Goal: Task Accomplishment & Management: Complete application form

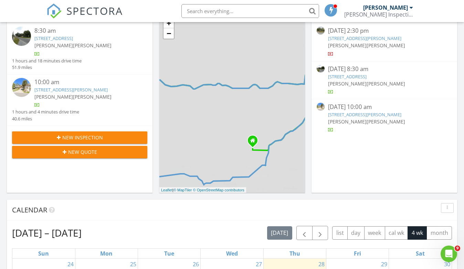
scroll to position [260, 0]
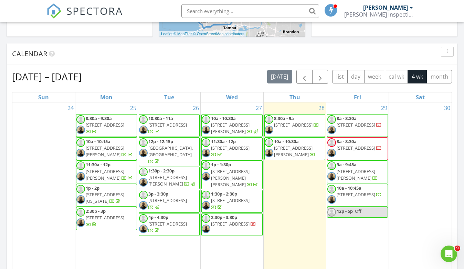
click at [284, 112] on div "28 8:30a - 9a 5533 9th St, Zephyrhills 33542 10a - 10:30a 5505 Manatee Point Dr…" at bounding box center [295, 186] width 62 height 168
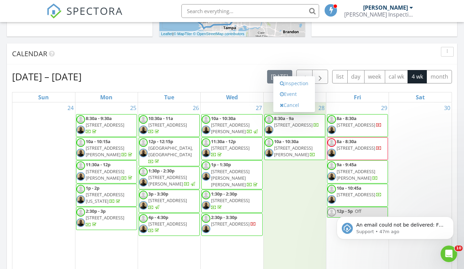
scroll to position [0, 0]
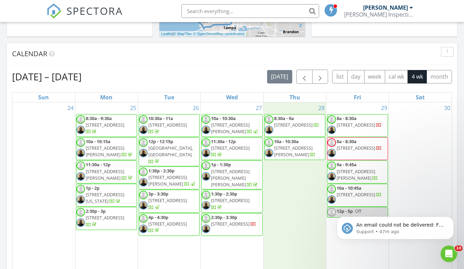
click at [285, 120] on span "8:30a - 9a" at bounding box center [284, 118] width 20 height 6
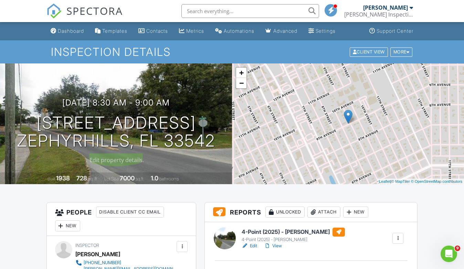
scroll to position [74, 0]
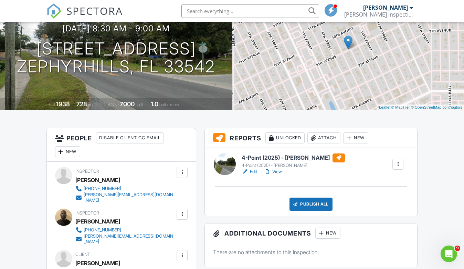
click at [270, 171] on div at bounding box center [267, 171] width 7 height 7
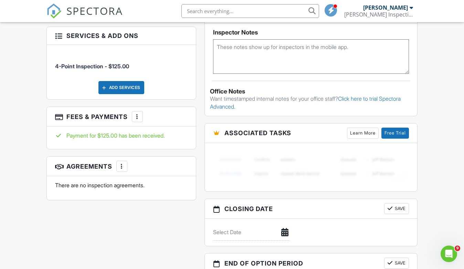
scroll to position [0, 0]
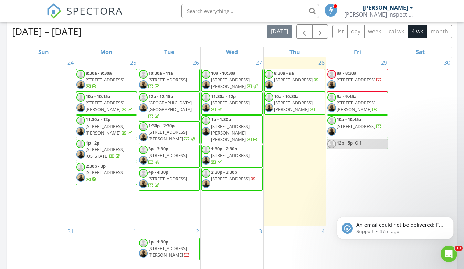
scroll to position [627, 464]
click at [374, 225] on p "An email could not be delivered: For more information, view Why emails don't ge…" at bounding box center [400, 224] width 89 height 7
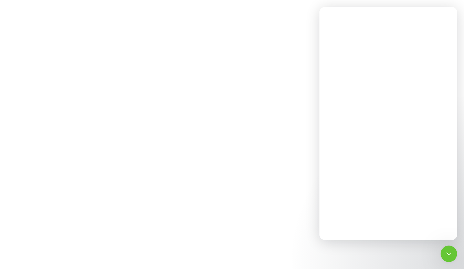
scroll to position [0, 0]
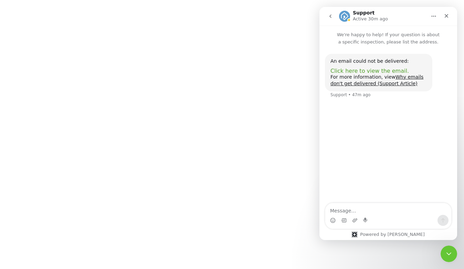
click at [349, 68] on span "Click here to view the email." at bounding box center [369, 70] width 78 height 7
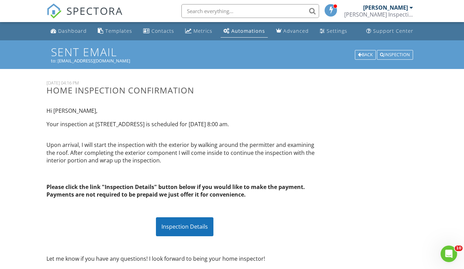
click at [97, 12] on span "SPECTORA" at bounding box center [94, 10] width 56 height 14
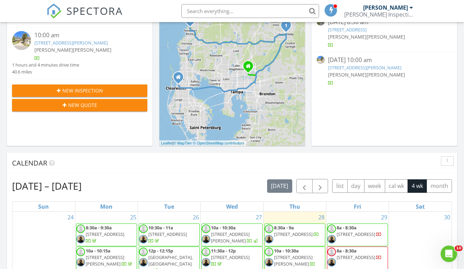
scroll to position [172, 0]
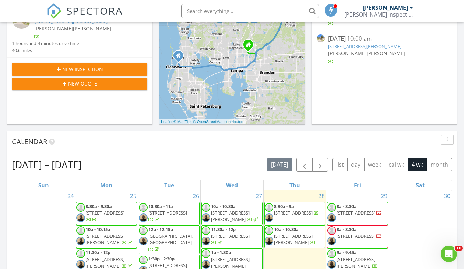
click at [359, 211] on span "[STREET_ADDRESS]" at bounding box center [356, 212] width 39 height 6
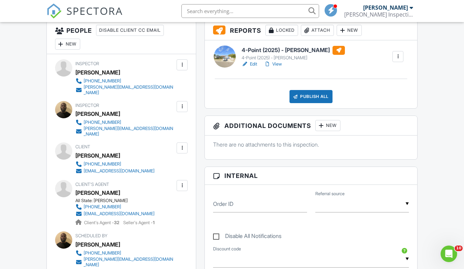
click at [182, 144] on div at bounding box center [182, 147] width 7 height 7
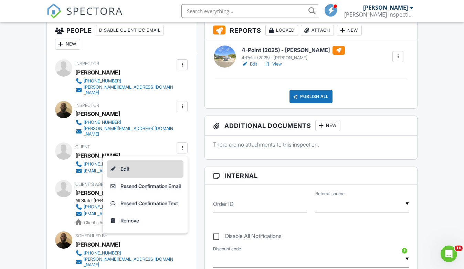
click at [131, 160] on li "Edit" at bounding box center [145, 168] width 77 height 17
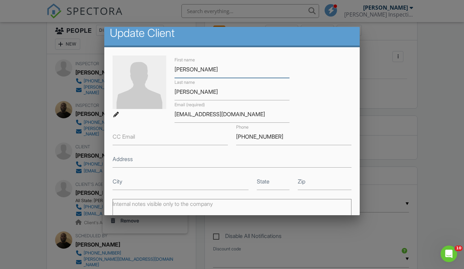
scroll to position [9, 0]
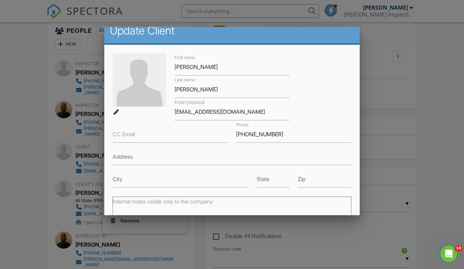
click at [414, 122] on div at bounding box center [232, 134] width 464 height 336
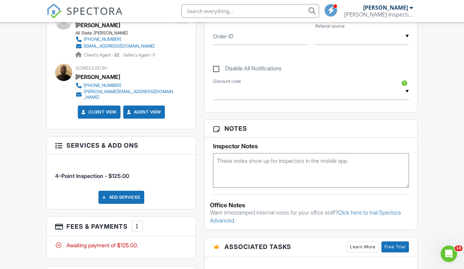
scroll to position [259, 0]
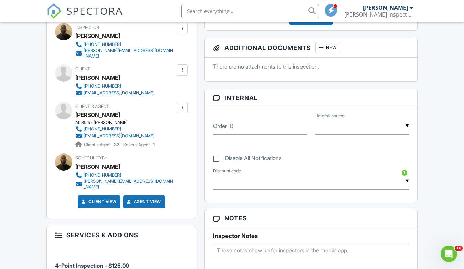
click at [185, 64] on div at bounding box center [182, 69] width 11 height 11
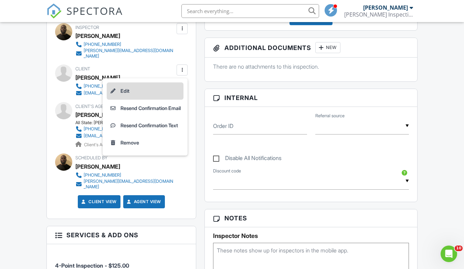
click at [130, 82] on li "Edit" at bounding box center [145, 90] width 77 height 17
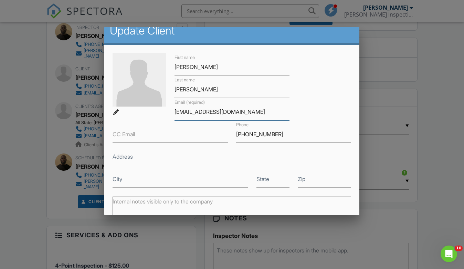
click at [197, 112] on input "[EMAIL_ADDRESS][DOMAIN_NAME]" at bounding box center [232, 111] width 115 height 17
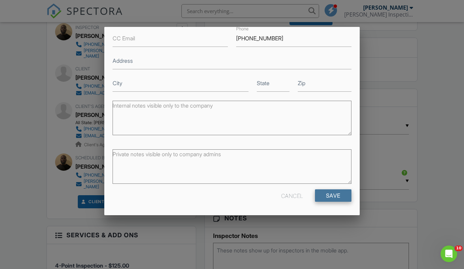
scroll to position [104, 0]
type input "[EMAIL_ADDRESS][DOMAIN_NAME]"
click at [325, 193] on input "Save" at bounding box center [333, 195] width 36 height 12
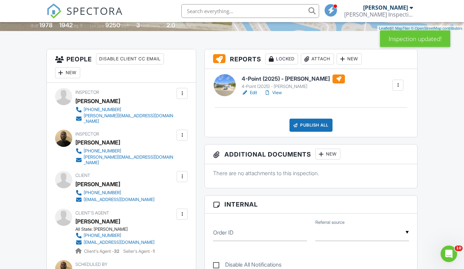
click at [183, 173] on div at bounding box center [182, 176] width 7 height 7
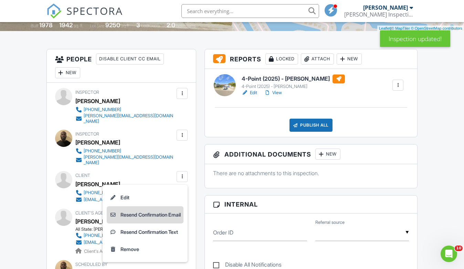
click at [166, 206] on li "Resend Confirmation Email" at bounding box center [145, 214] width 77 height 17
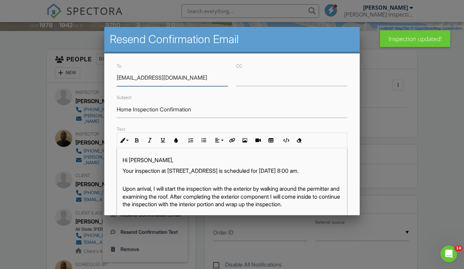
scroll to position [20, 0]
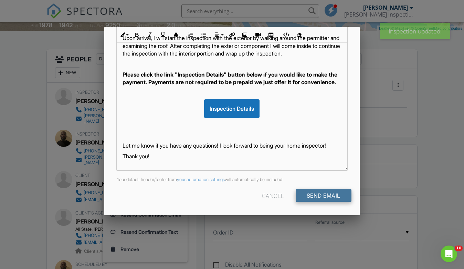
click at [330, 195] on input "Send Email" at bounding box center [324, 195] width 56 height 12
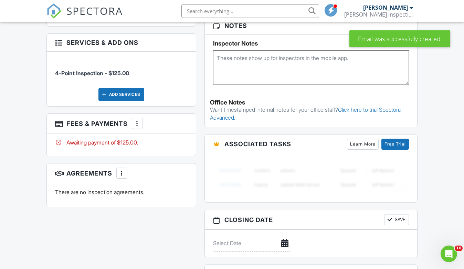
scroll to position [414, 0]
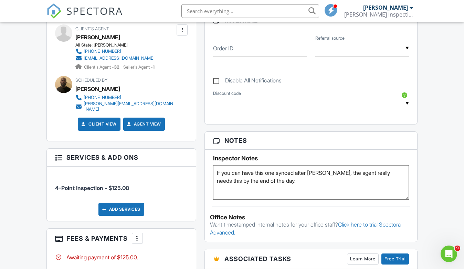
scroll to position [339, 0]
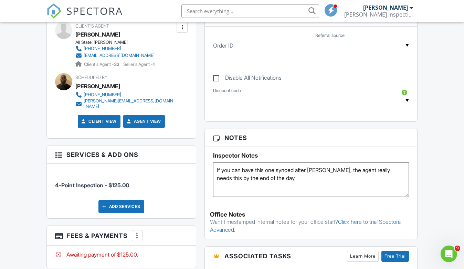
type textarea "If you can have this one synced after bro, the agent really needs this by the e…"
click at [196, 95] on div "Inspector William Grant 941-324-0779 william@russellinspectionsfl.com Make Invi…" at bounding box center [121, 17] width 149 height 242
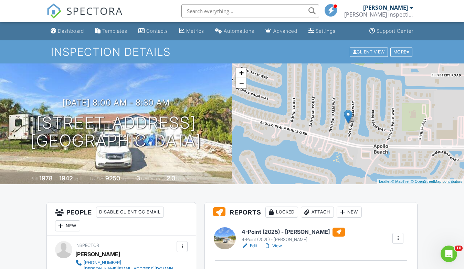
click at [94, 11] on span "SPECTORA" at bounding box center [94, 10] width 56 height 14
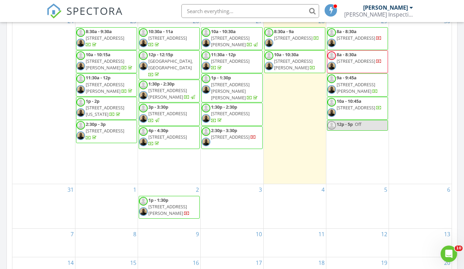
scroll to position [372, 0]
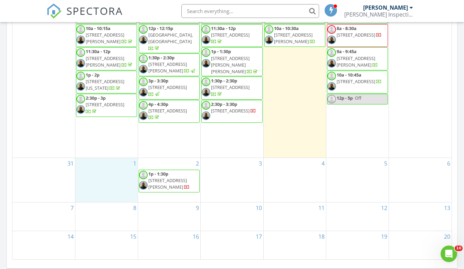
click at [123, 158] on div "1" at bounding box center [106, 180] width 62 height 44
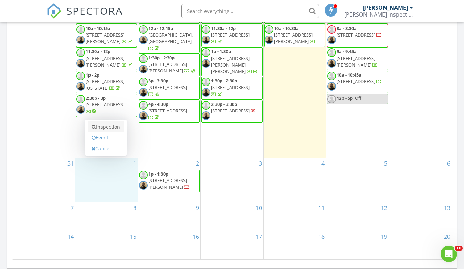
click at [116, 128] on link "Inspection" at bounding box center [105, 126] width 35 height 11
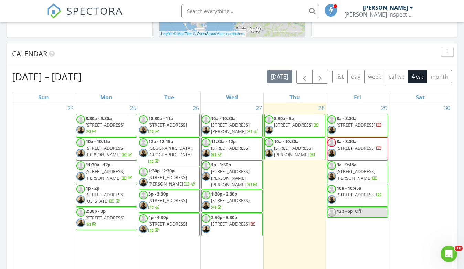
click at [295, 150] on span "[STREET_ADDRESS][PERSON_NAME]" at bounding box center [293, 151] width 39 height 13
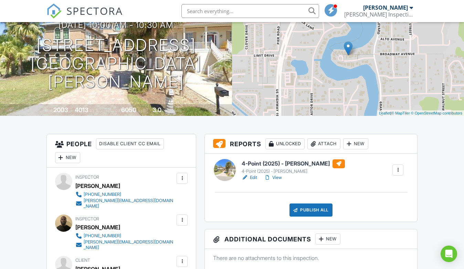
click at [282, 177] on link "View" at bounding box center [273, 177] width 18 height 7
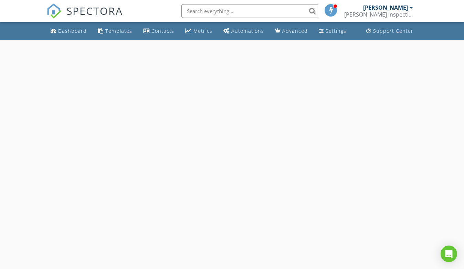
select select "8"
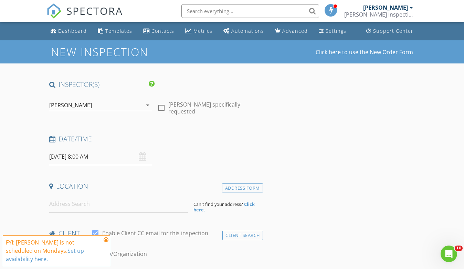
click at [90, 154] on input "[DATE] 8:00 AM" at bounding box center [100, 156] width 103 height 17
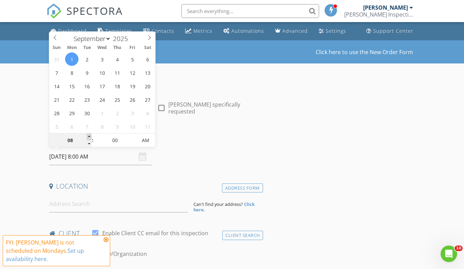
type input "09"
type input "[DATE] 9:00 AM"
click at [90, 138] on span at bounding box center [89, 136] width 5 height 7
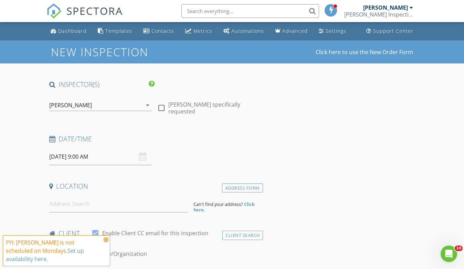
click at [73, 106] on div "[PERSON_NAME]" at bounding box center [70, 105] width 43 height 6
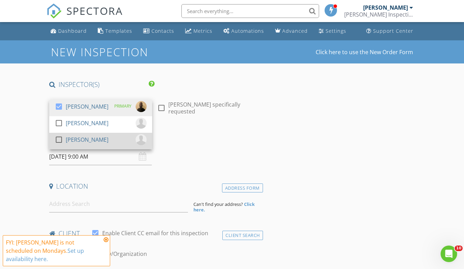
click at [61, 139] on div at bounding box center [59, 140] width 12 height 12
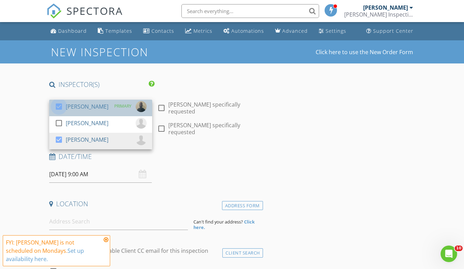
click at [60, 103] on div at bounding box center [59, 107] width 12 height 12
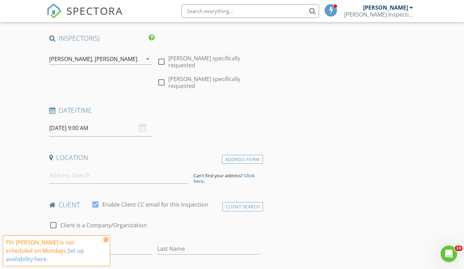
scroll to position [95, 0]
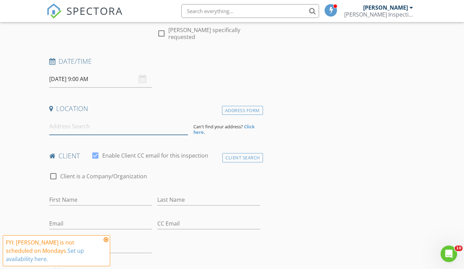
click at [64, 118] on input at bounding box center [118, 126] width 139 height 17
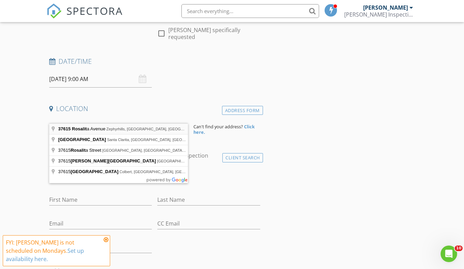
type input "37615 Rosalita Avenue, Zephyrhills, FL, USA"
drag, startPoint x: 73, startPoint y: 126, endPoint x: 102, endPoint y: 128, distance: 29.0
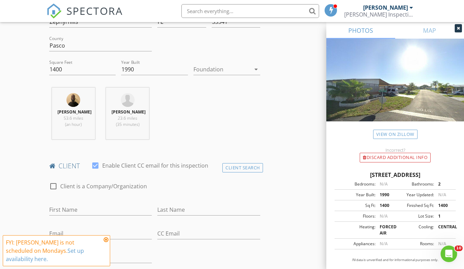
scroll to position [230, 0]
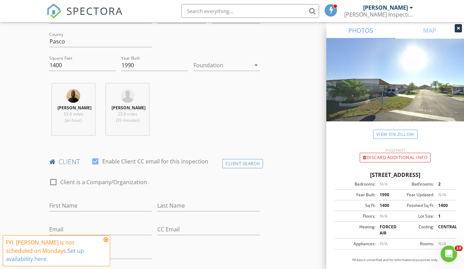
click at [81, 196] on div "First Name" at bounding box center [100, 207] width 103 height 22
click at [80, 196] on div "First Name" at bounding box center [100, 207] width 103 height 22
type input "Roger"
type input "Bell"
click at [84, 243] on div "Phone" at bounding box center [100, 254] width 103 height 22
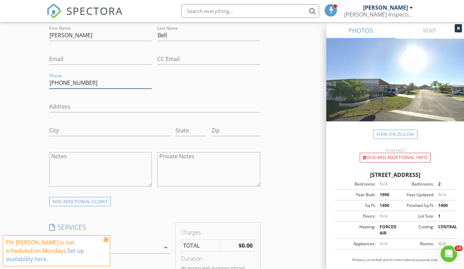
scroll to position [458, 0]
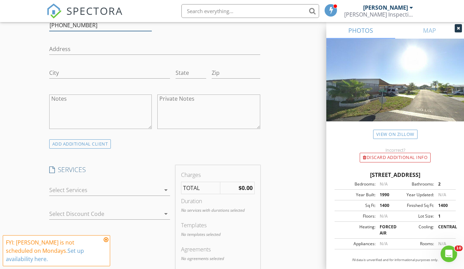
type input "765-491-9484"
click at [82, 184] on div at bounding box center [104, 189] width 111 height 11
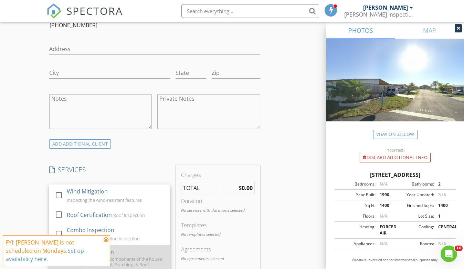
click at [68, 248] on div "4-Point Inspection" at bounding box center [89, 252] width 47 height 8
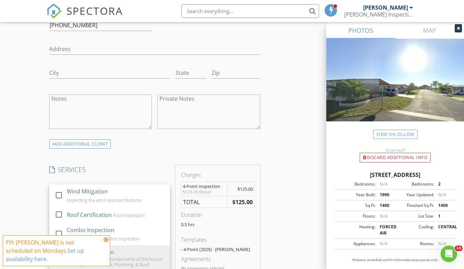
click at [47, 215] on div "SERVICES check_box_outline_blank Wind Mitigation Inspecting the wind-resistant …" at bounding box center [109, 229] width 126 height 129
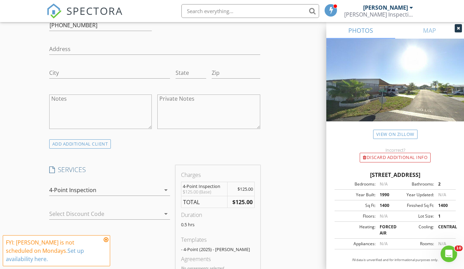
click at [79, 208] on div at bounding box center [100, 213] width 102 height 11
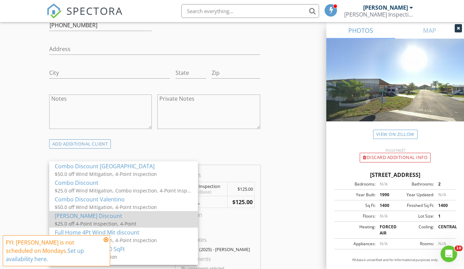
click at [109, 217] on div "Lee Reed Discount" at bounding box center [124, 215] width 138 height 8
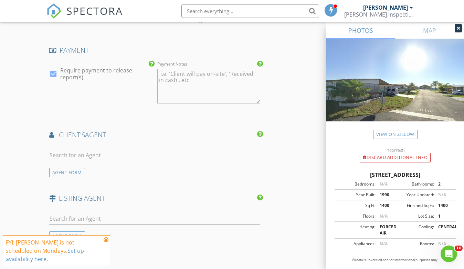
scroll to position [798, 0]
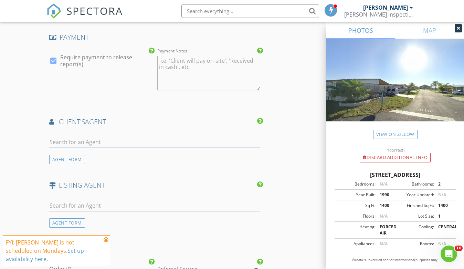
click at [93, 136] on input "text" at bounding box center [154, 141] width 211 height 11
type input "main"
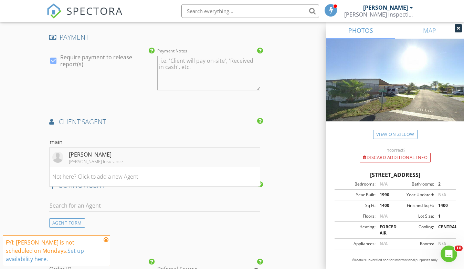
click at [107, 150] on div "Lee Reed" at bounding box center [96, 154] width 54 height 8
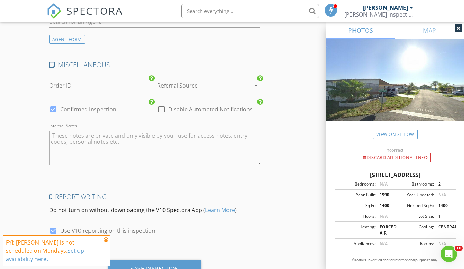
scroll to position [1203, 0]
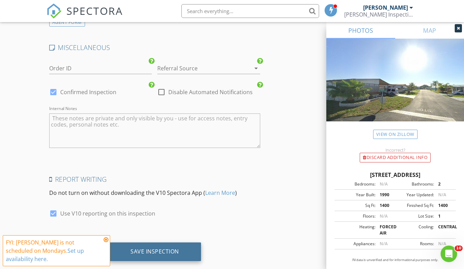
click at [158, 243] on div "Save Inspection" at bounding box center [154, 251] width 93 height 19
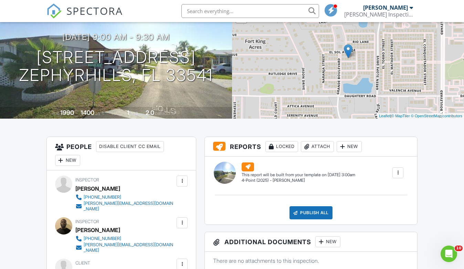
scroll to position [82, 0]
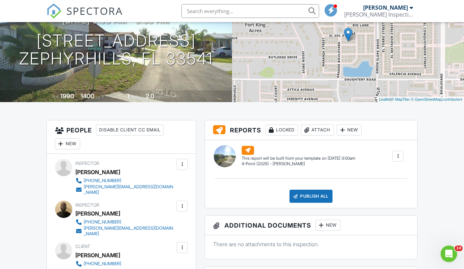
click at [392, 156] on div "(Untitled report) 4-Point (2025) - William Edit View 4-Point (2025) - William T…" at bounding box center [323, 156] width 170 height 21
click at [395, 157] on div at bounding box center [398, 156] width 7 height 7
click at [161, 34] on h1 "37615 Rosalita Ave Zephyrhills, FL 33541" at bounding box center [116, 50] width 194 height 36
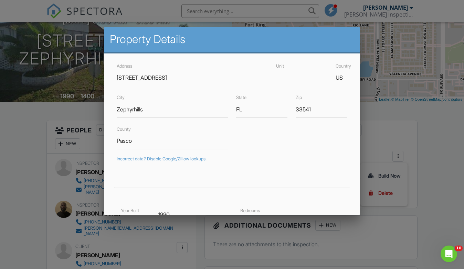
click at [420, 137] on div at bounding box center [232, 134] width 464 height 336
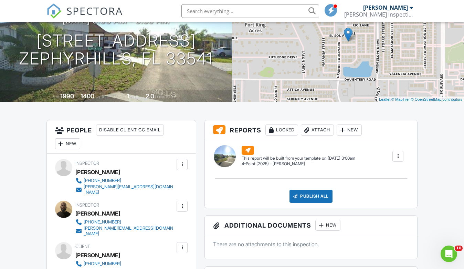
click at [397, 152] on div at bounding box center [397, 155] width 11 height 11
click at [387, 177] on div "Build Now" at bounding box center [383, 175] width 33 height 8
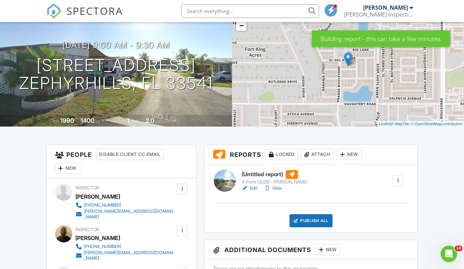
scroll to position [85, 0]
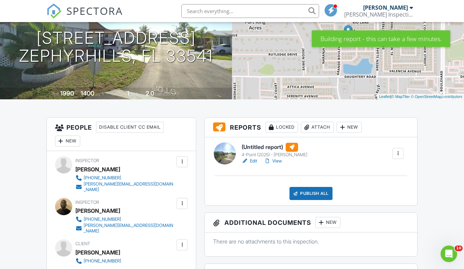
click at [255, 159] on link "Edit" at bounding box center [249, 160] width 15 height 7
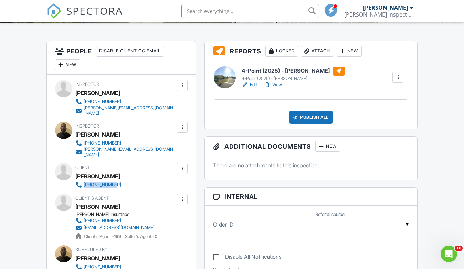
drag, startPoint x: 139, startPoint y: 176, endPoint x: 84, endPoint y: 174, distance: 55.1
click at [84, 174] on div "Client [PERSON_NAME] [PHONE_NUMBER]" at bounding box center [114, 175] width 79 height 25
copy div "[PHONE_NUMBER]"
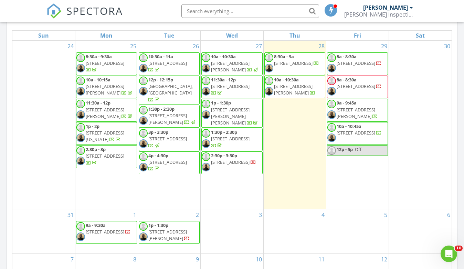
scroll to position [320, 0]
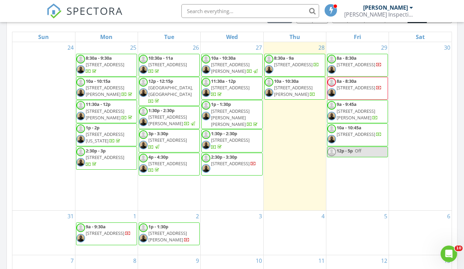
click at [6, 113] on div "[DATE] [PERSON_NAME] 8:30 am [STREET_ADDRESS] [PERSON_NAME] [PERSON_NAME] 1 hou…" at bounding box center [232, 83] width 464 height 627
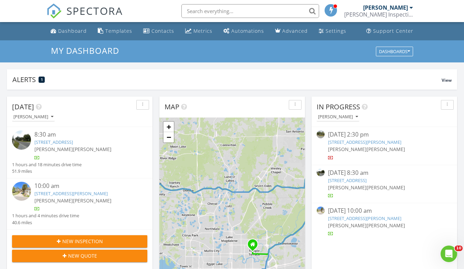
scroll to position [0, 0]
